Goal: Task Accomplishment & Management: Complete application form

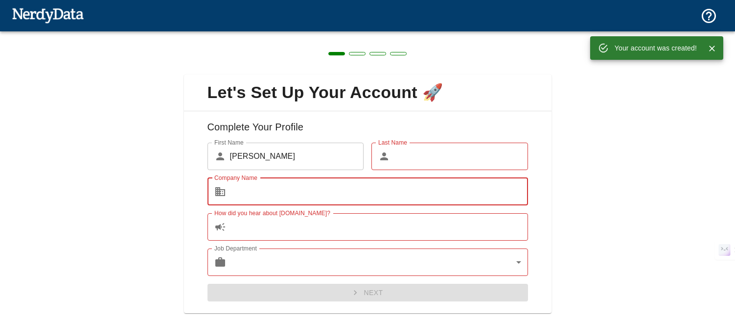
click at [294, 194] on input "Company Name" at bounding box center [379, 191] width 298 height 27
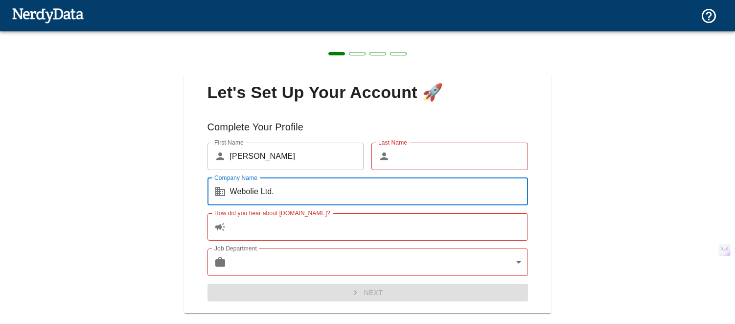
type input "Webolie Ltd."
click at [432, 160] on input "Last Name" at bounding box center [461, 155] width 134 height 27
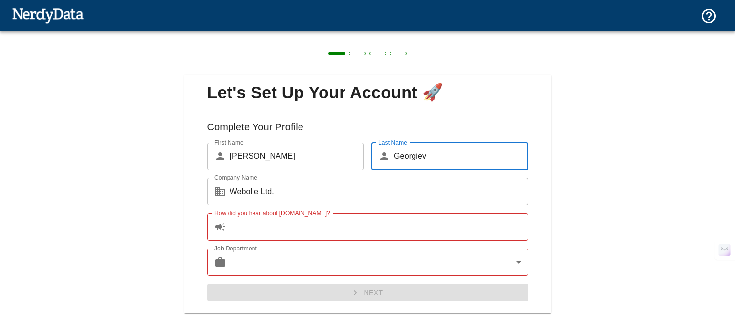
type input "Georgiev"
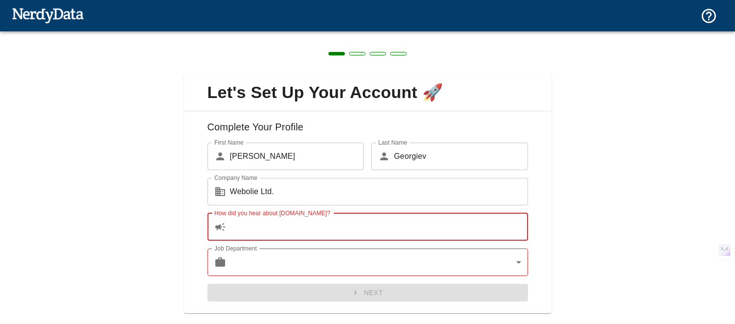
click at [337, 228] on input "How did you hear about [DOMAIN_NAME]?" at bounding box center [379, 226] width 298 height 27
paste input "semrush"
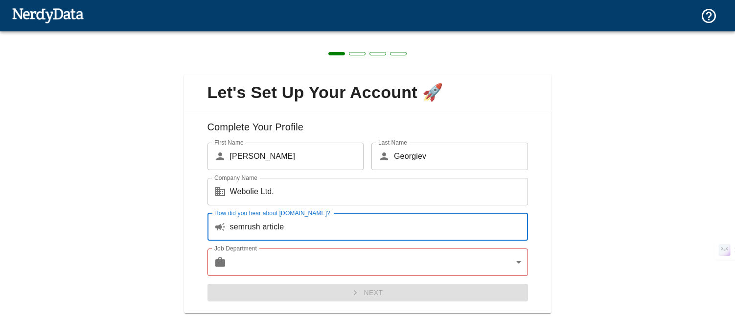
type input "semrush article"
click at [417, 34] on body "Technologies Domains Pricing Products Create a Report Create a list of websites…" at bounding box center [367, 17] width 735 height 34
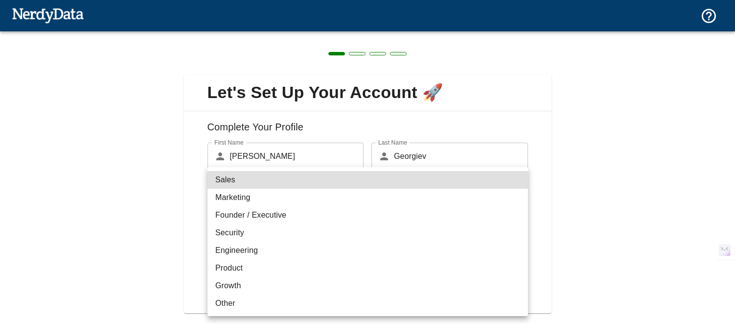
click at [369, 211] on li "Founder / Executive" at bounding box center [368, 215] width 321 height 18
type input "exec"
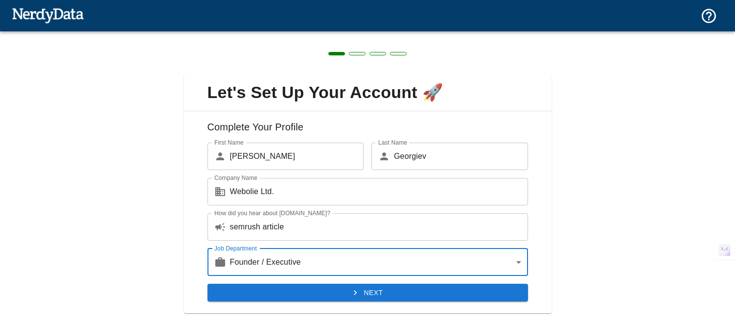
click at [182, 222] on div "Let's Set Up Your Account 🚀 Complete Your Profile First Name ​ [PERSON_NAME] Fi…" at bounding box center [367, 187] width 735 height 313
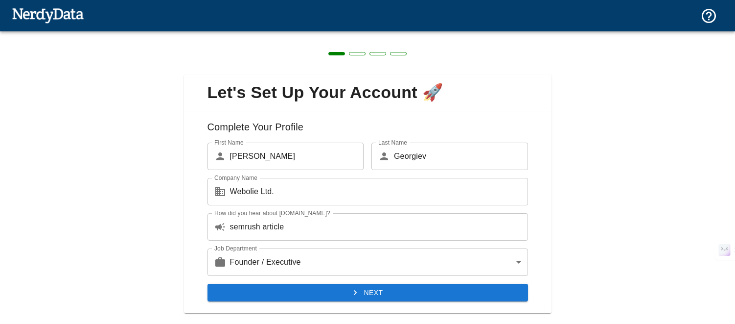
scroll to position [21, 0]
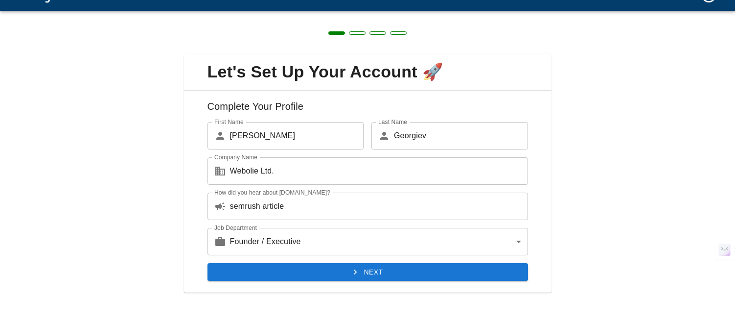
click at [359, 270] on icon "submit" at bounding box center [356, 272] width 10 height 10
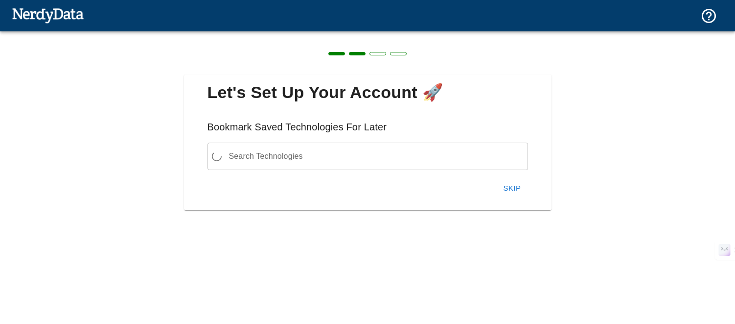
scroll to position [0, 0]
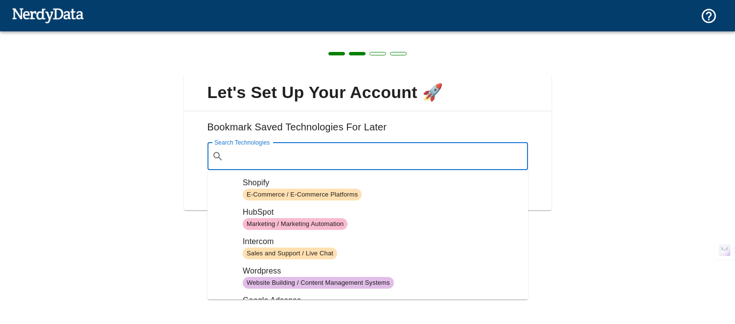
click at [392, 157] on input "Search Technologies" at bounding box center [376, 156] width 296 height 19
click at [393, 127] on h6 "Bookmark Saved Technologies For Later" at bounding box center [368, 130] width 352 height 23
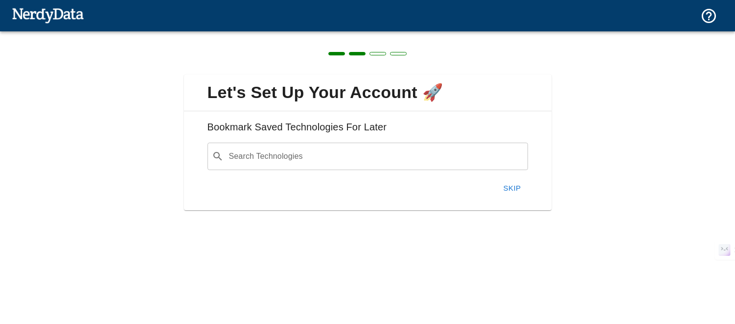
click at [515, 190] on button "Skip" at bounding box center [512, 188] width 31 height 21
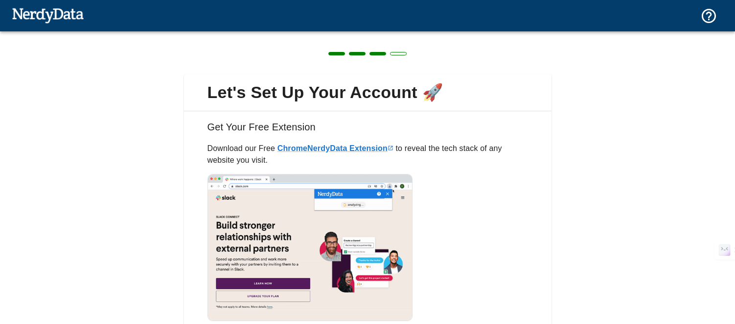
click at [265, 269] on div "Let's Set Up Your Account 🚀 Get Your Free Extension Download our Free Chrome Ne…" at bounding box center [367, 162] width 735 height 324
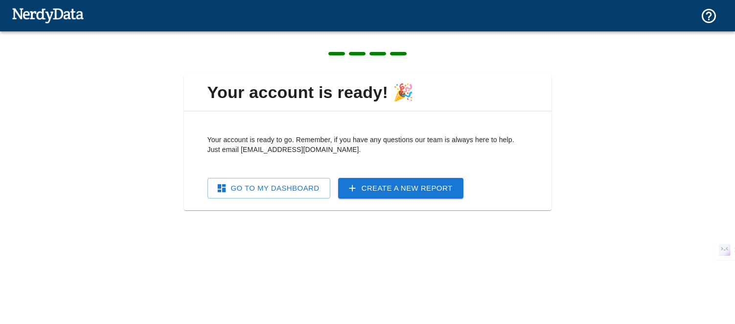
click at [293, 185] on link "Go To My Dashboard" at bounding box center [269, 188] width 123 height 21
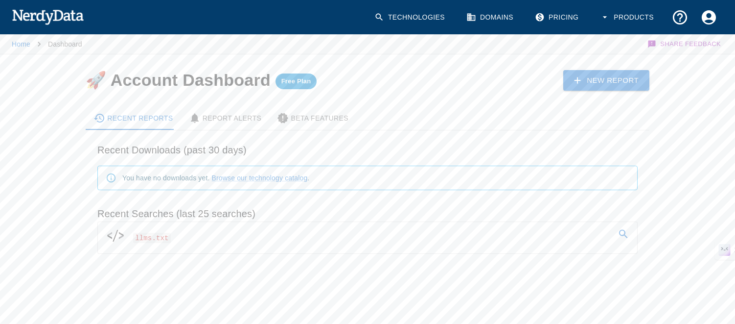
click at [626, 234] on icon at bounding box center [624, 234] width 12 height 12
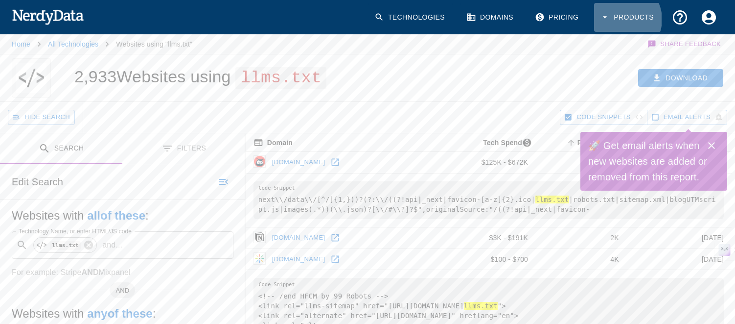
click at [624, 19] on button "Products" at bounding box center [628, 17] width 68 height 29
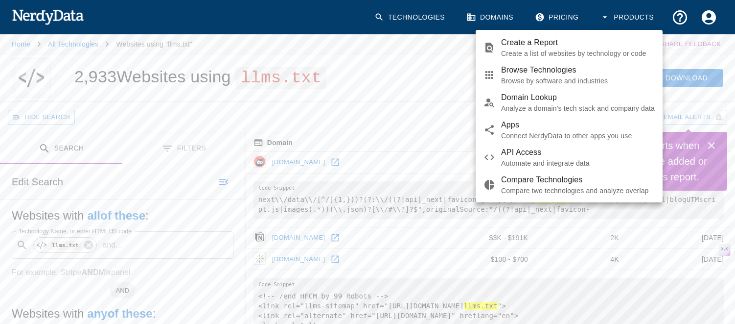
click at [239, 112] on div at bounding box center [367, 162] width 735 height 324
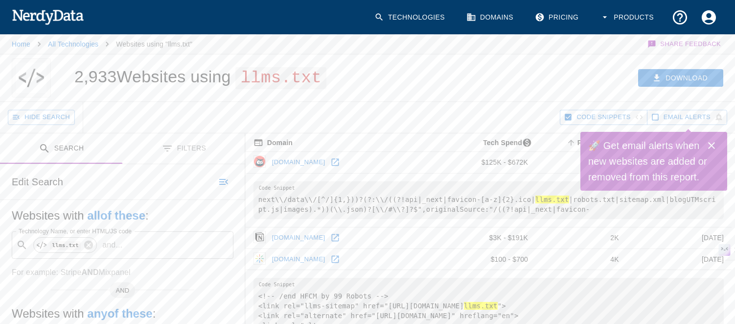
click at [68, 147] on button "Search" at bounding box center [61, 148] width 122 height 31
click at [70, 178] on div "Edit Search" at bounding box center [122, 181] width 245 height 35
click at [56, 182] on h6 "Edit Search" at bounding box center [37, 182] width 51 height 16
click at [95, 180] on div "Edit Search" at bounding box center [122, 181] width 245 height 35
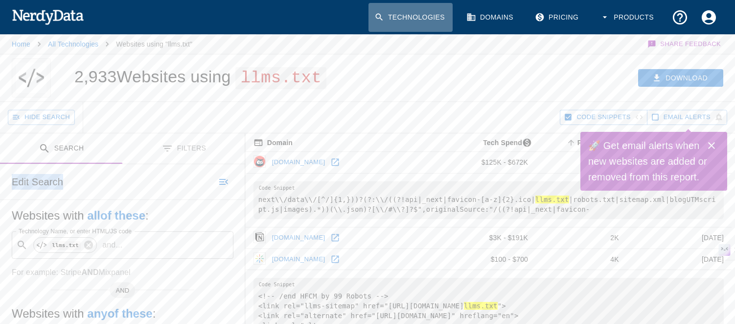
click at [428, 19] on link "Technologies" at bounding box center [411, 17] width 84 height 29
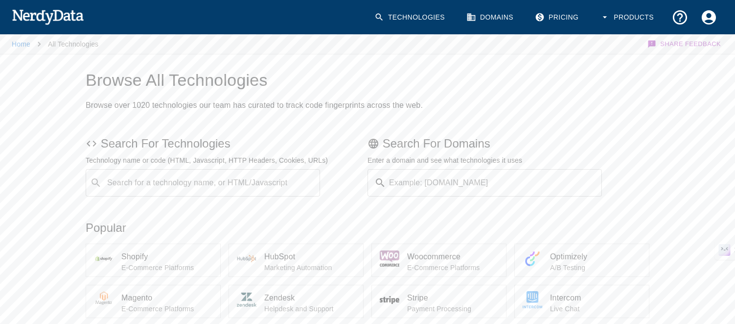
click at [635, 17] on button "Products" at bounding box center [628, 17] width 68 height 29
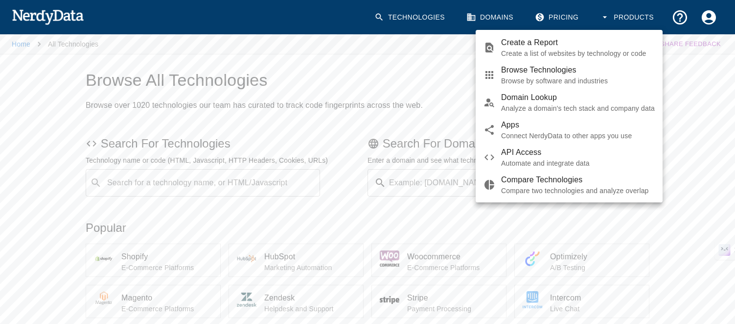
click at [635, 19] on div at bounding box center [367, 162] width 735 height 324
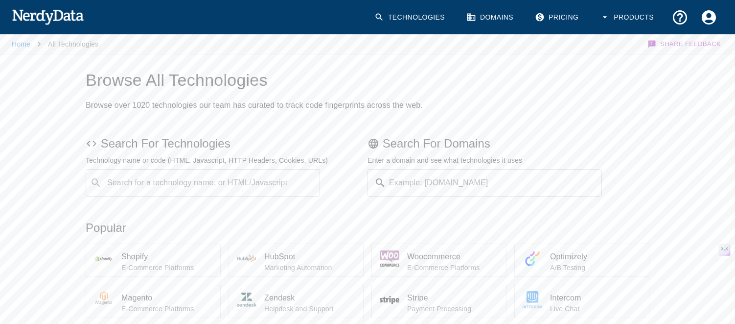
click at [630, 18] on button "Products" at bounding box center [628, 17] width 68 height 29
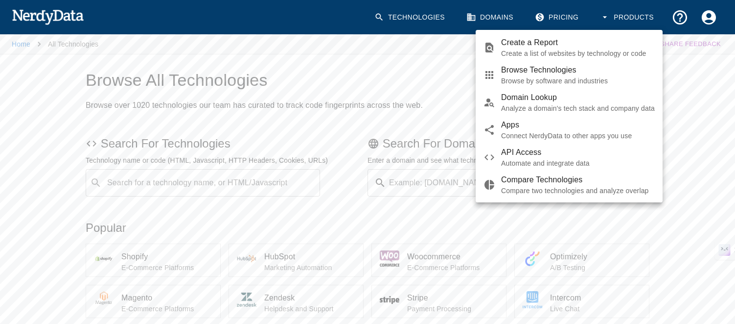
click at [574, 16] on div at bounding box center [367, 162] width 735 height 324
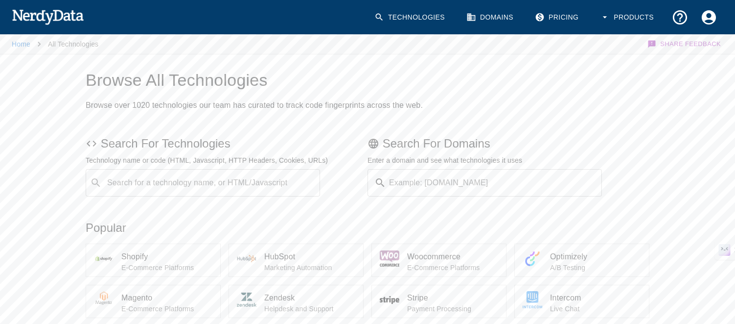
click at [568, 18] on link "Pricing" at bounding box center [557, 17] width 57 height 29
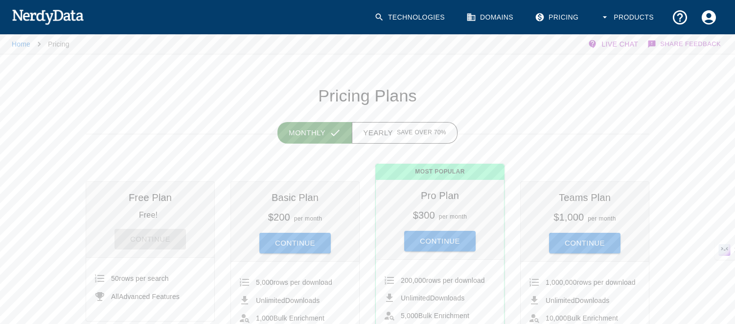
click at [497, 14] on link "Domains" at bounding box center [491, 17] width 61 height 29
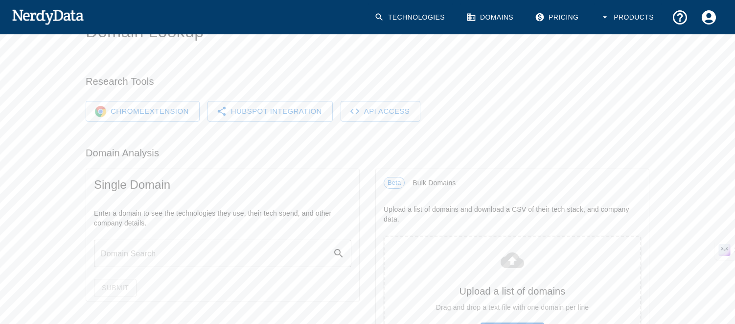
scroll to position [69, 0]
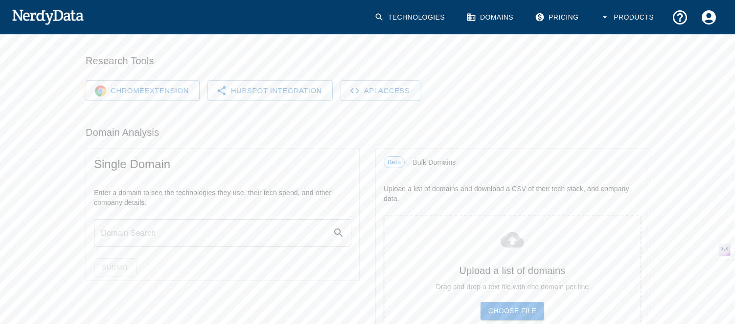
click at [143, 91] on link "Chrome Extension" at bounding box center [143, 90] width 114 height 21
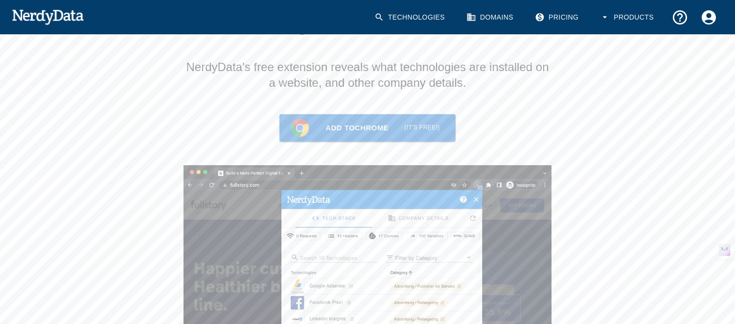
scroll to position [79, 0]
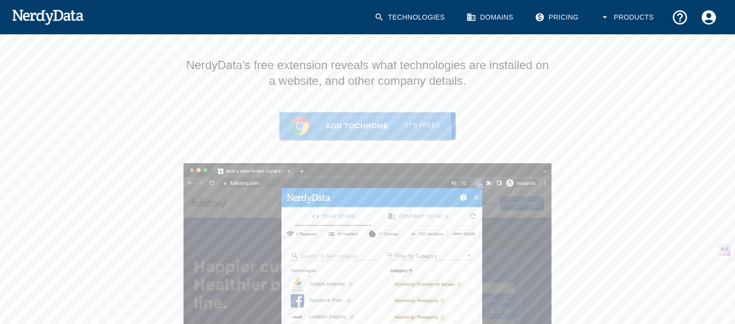
click at [341, 129] on link "Add to Chrome (it's free!)" at bounding box center [368, 125] width 176 height 27
